Goal: Check status: Check status

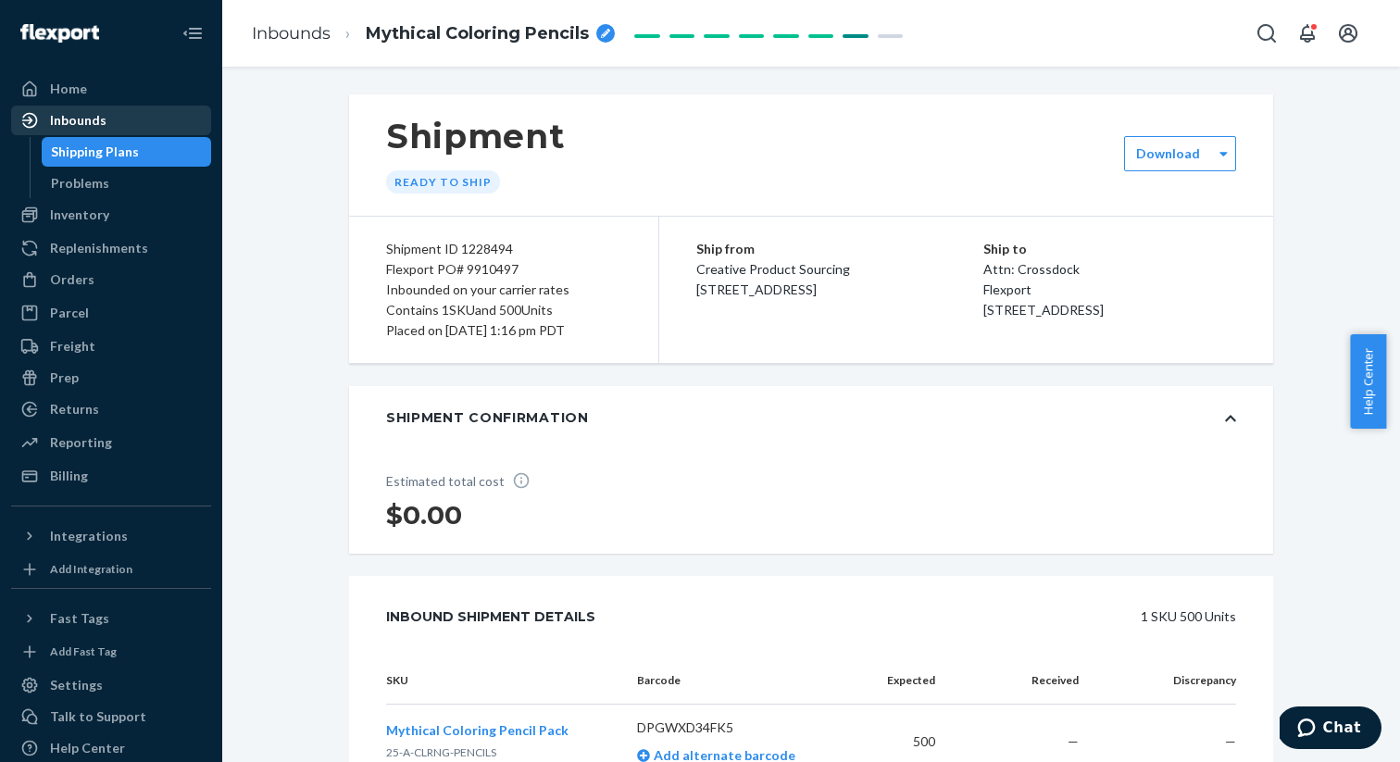
scroll to position [766, 0]
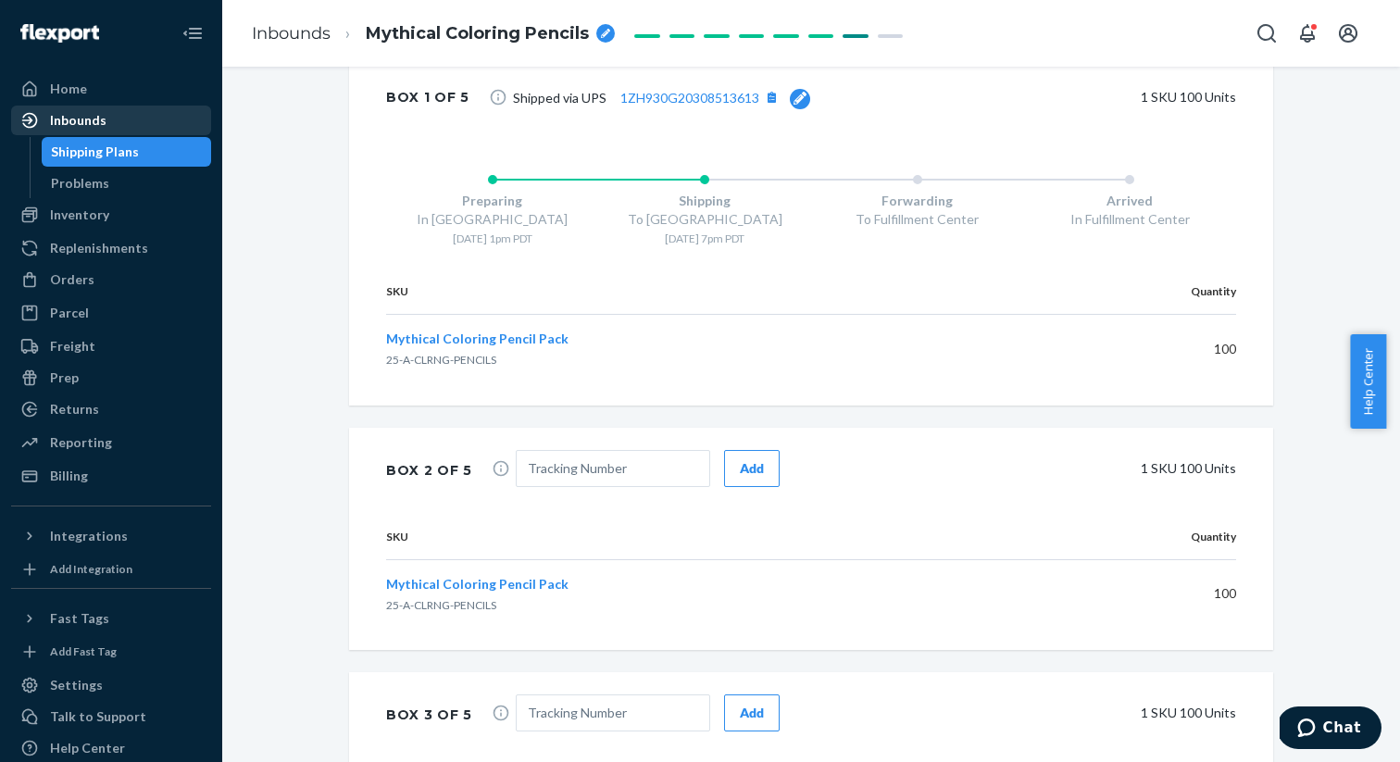
click at [73, 118] on div "Inbounds" at bounding box center [78, 120] width 56 height 19
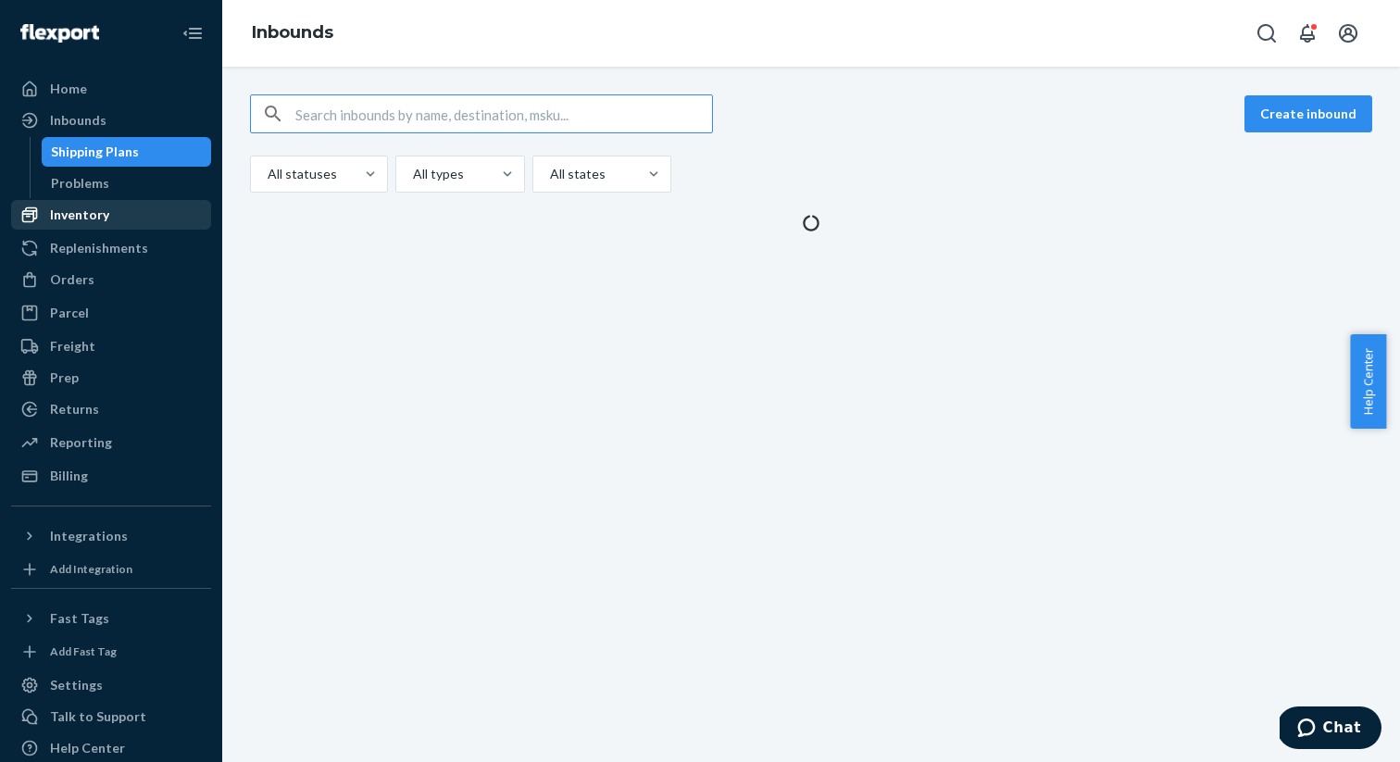
click at [103, 214] on div "Inventory" at bounding box center [79, 215] width 59 height 19
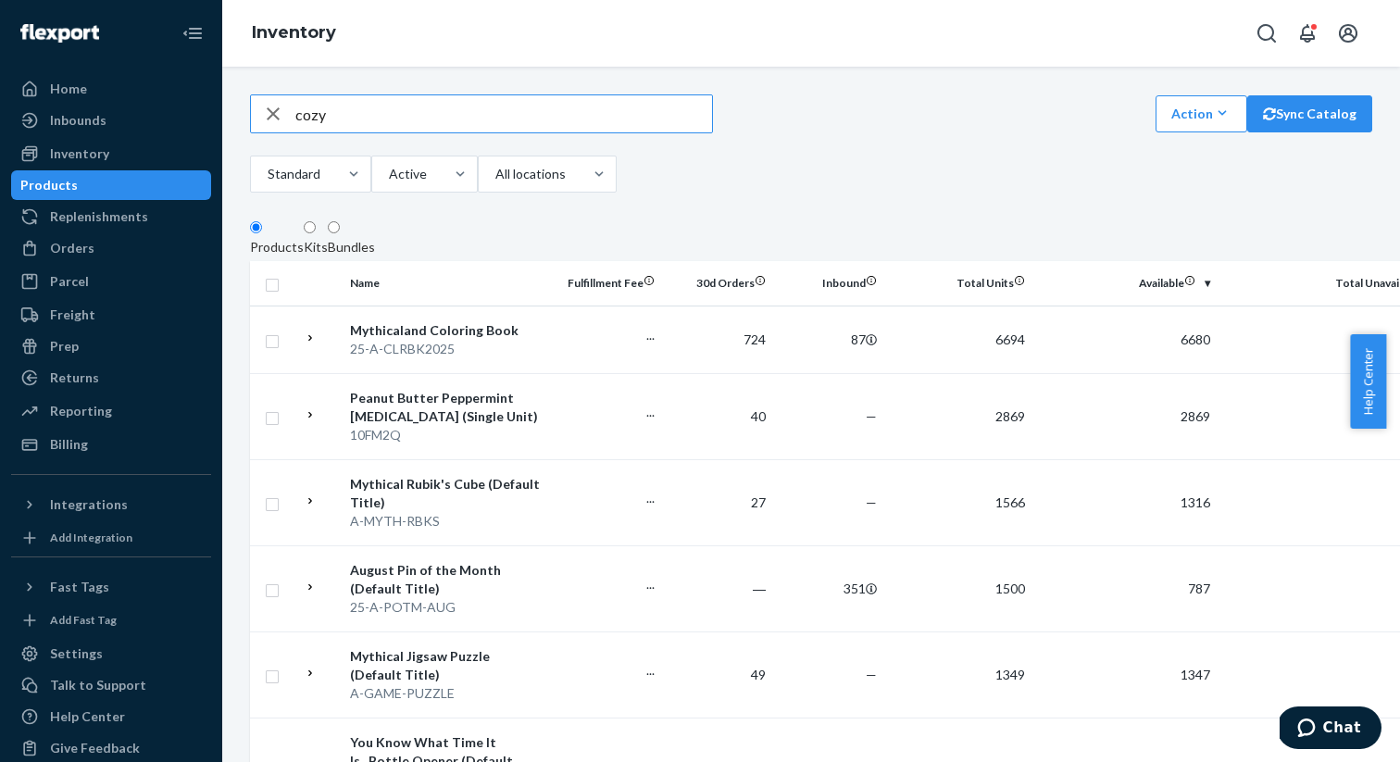
type input "cozy"
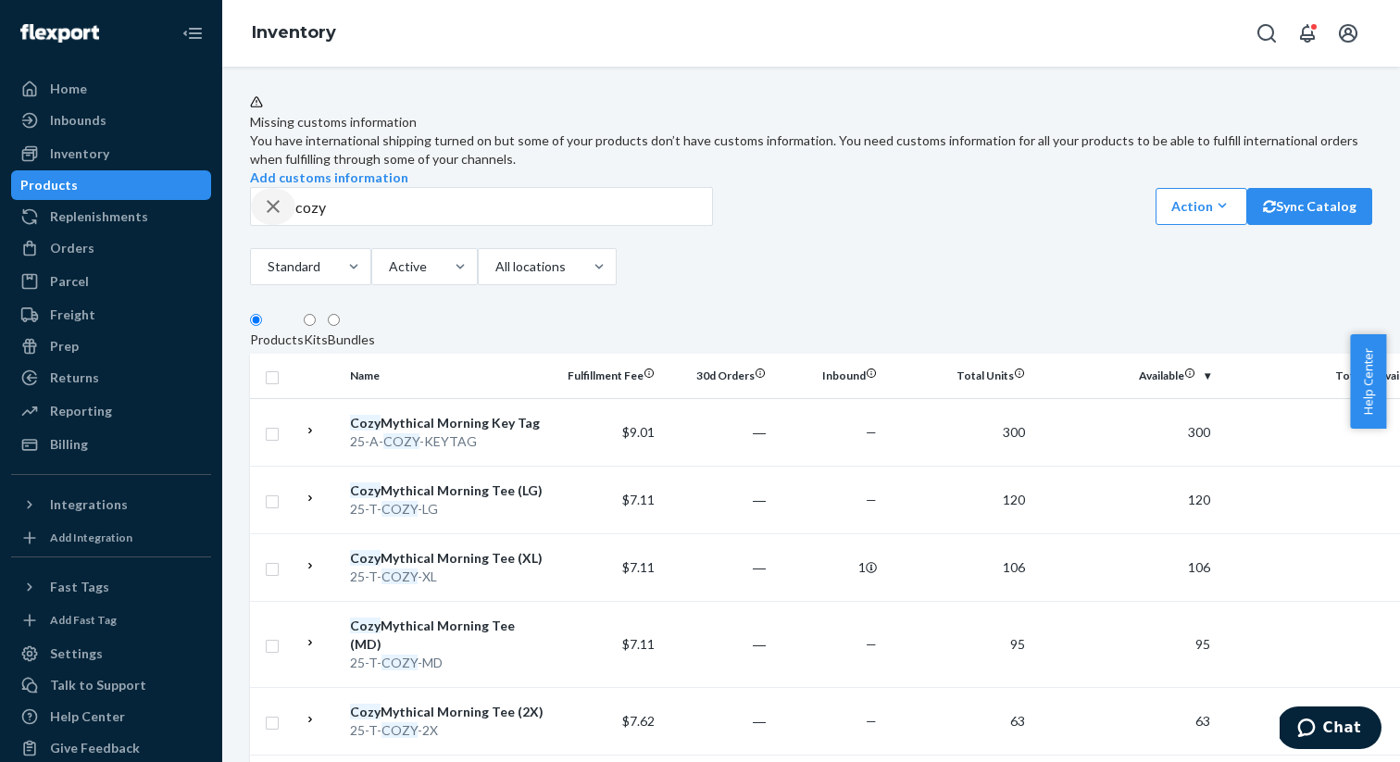
click at [272, 225] on icon "button" at bounding box center [273, 206] width 22 height 37
